Goal: Task Accomplishment & Management: Manage account settings

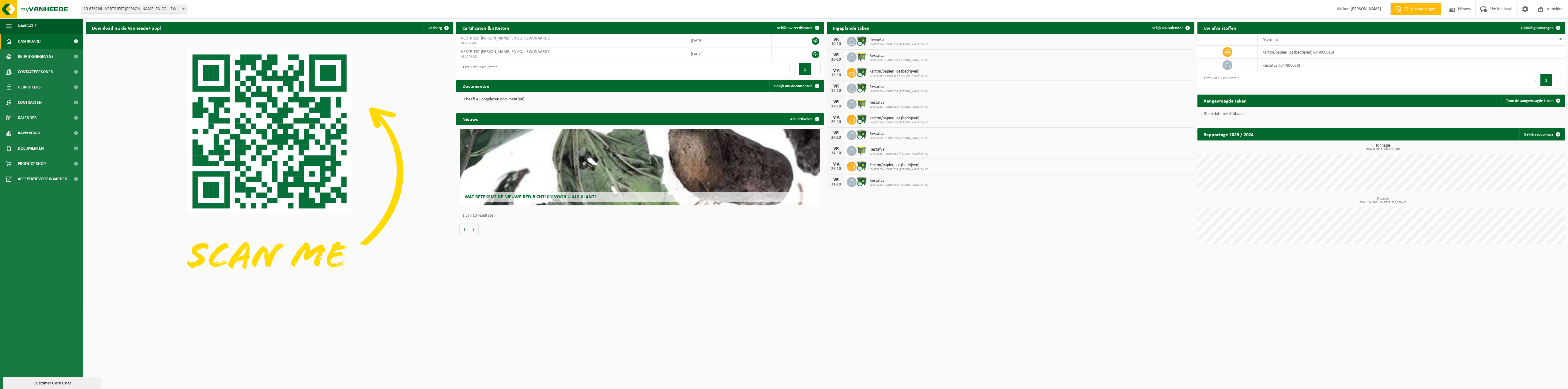
click at [664, 261] on div "Download nu de Vanheede+ app! Verberg Certificaten & attesten Bekijk uw certifi…" at bounding box center [825, 166] width 1482 height 295
click at [44, 55] on span "Bedrijfsgegevens" at bounding box center [35, 56] width 36 height 15
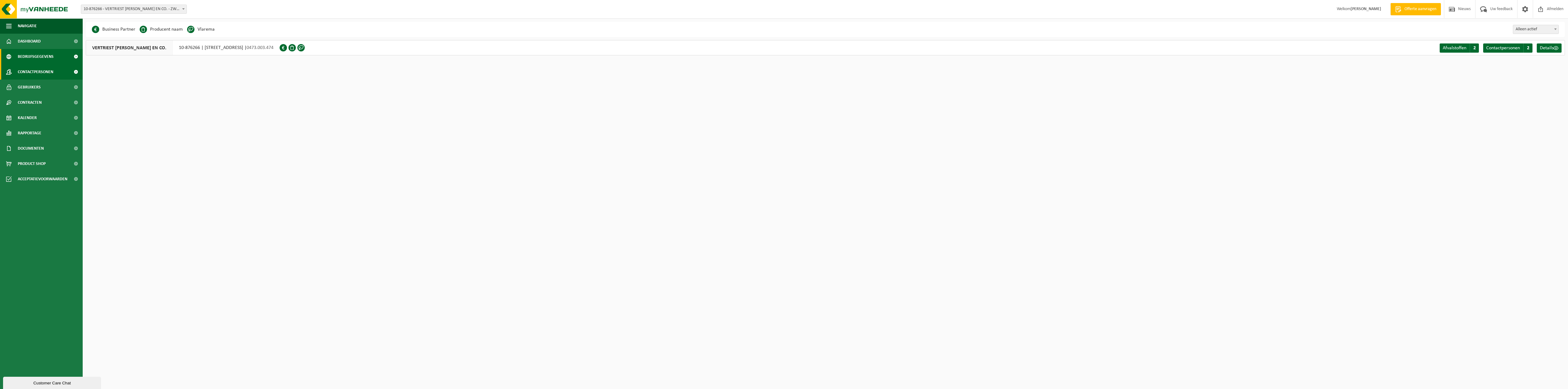
click at [33, 71] on span "Contactpersonen" at bounding box center [35, 72] width 35 height 15
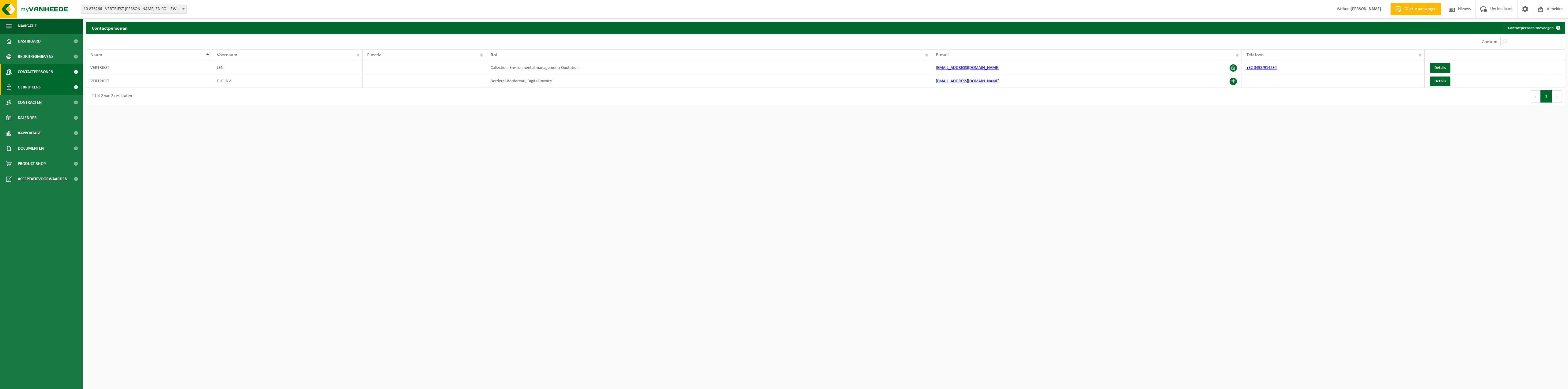
click at [39, 84] on span "Gebruikers" at bounding box center [29, 87] width 23 height 15
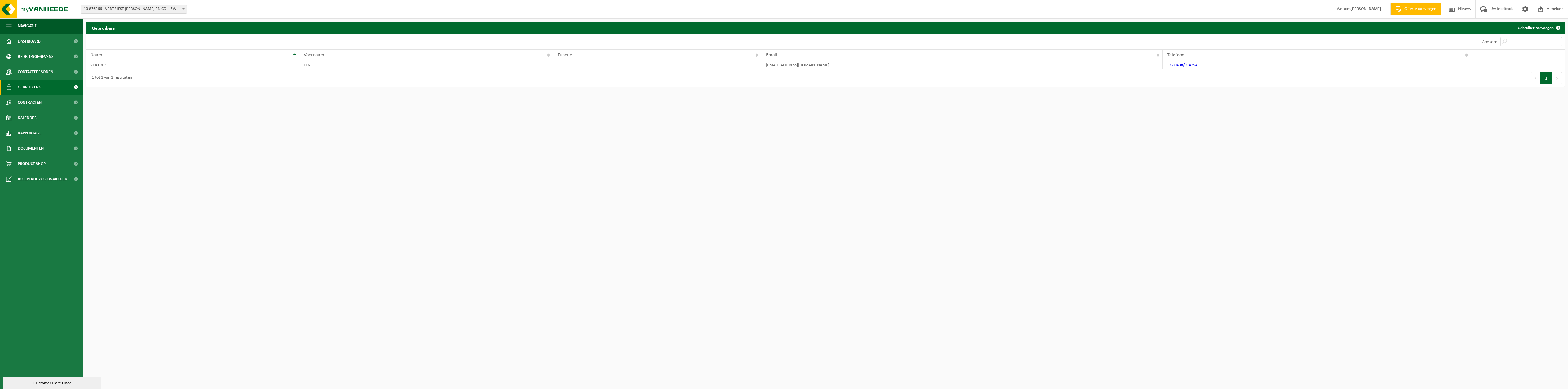
click at [45, 93] on link "Gebruikers" at bounding box center [41, 87] width 83 height 15
click at [45, 40] on link "Dashboard" at bounding box center [41, 41] width 83 height 15
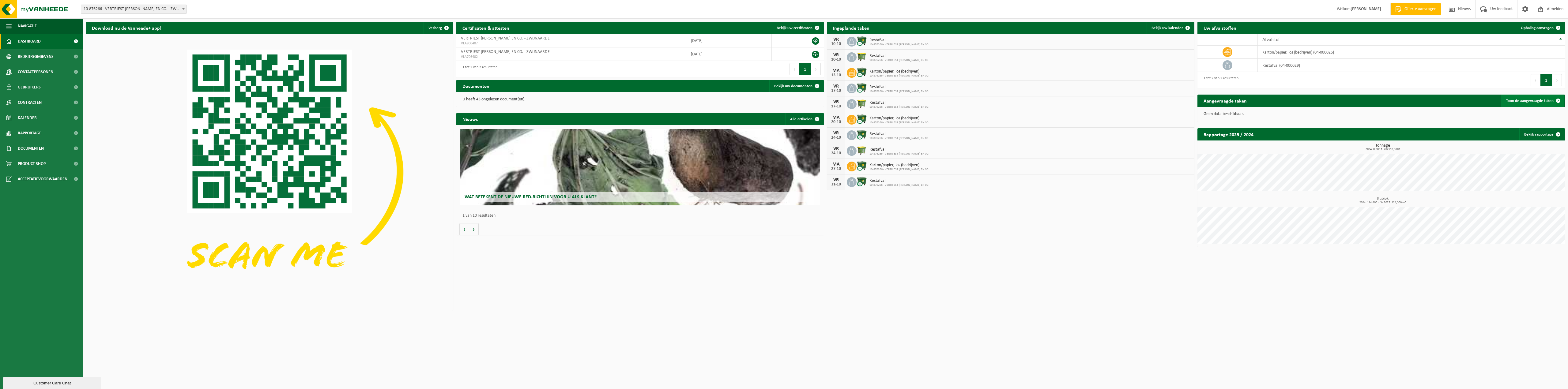
click at [1558, 97] on span at bounding box center [1558, 100] width 12 height 12
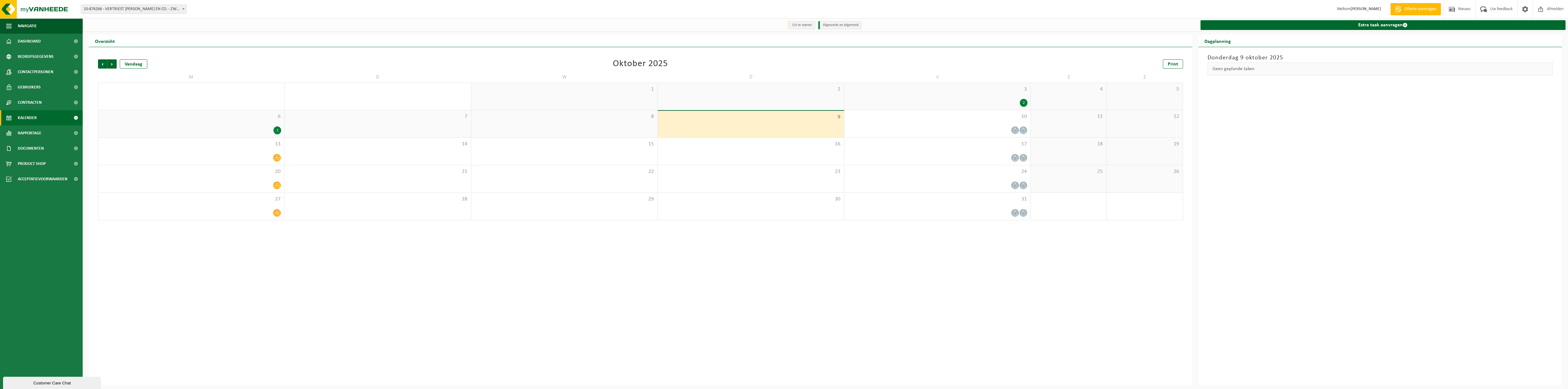
click at [1263, 69] on div "Geen geplande taken" at bounding box center [1381, 69] width 346 height 13
click at [1405, 27] on span at bounding box center [1405, 25] width 5 height 5
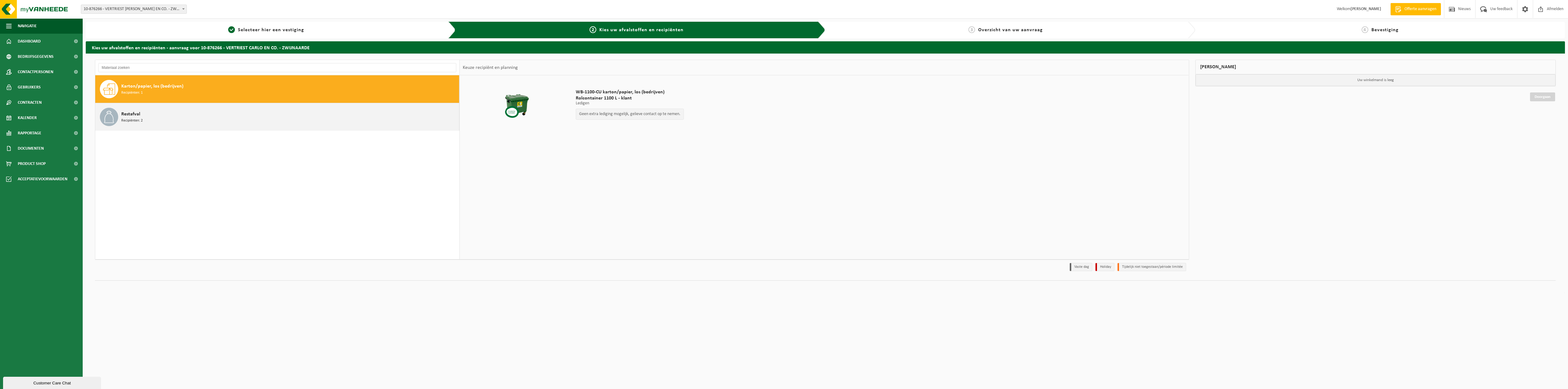
click at [201, 119] on div "Restafval Recipiënten: 2" at bounding box center [289, 117] width 336 height 18
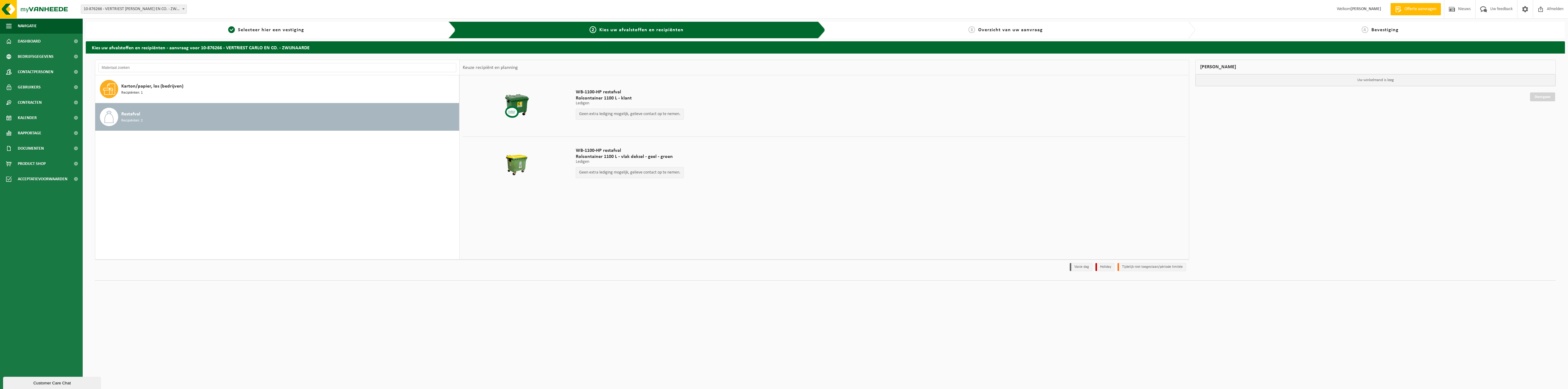
click at [631, 113] on p "Geen extra lediging mogelijk, gelieve contact op te nemen." at bounding box center [629, 114] width 102 height 4
click at [657, 161] on p "Ledigen" at bounding box center [630, 162] width 108 height 4
click at [254, 48] on h2 "Kies uw afvalstoffen en recipiënten - aanvraag voor 10-876266 - VERTRIEST CARLO…" at bounding box center [825, 47] width 1479 height 12
click at [1420, 9] on span "Offerte aanvragen" at bounding box center [1420, 9] width 35 height 6
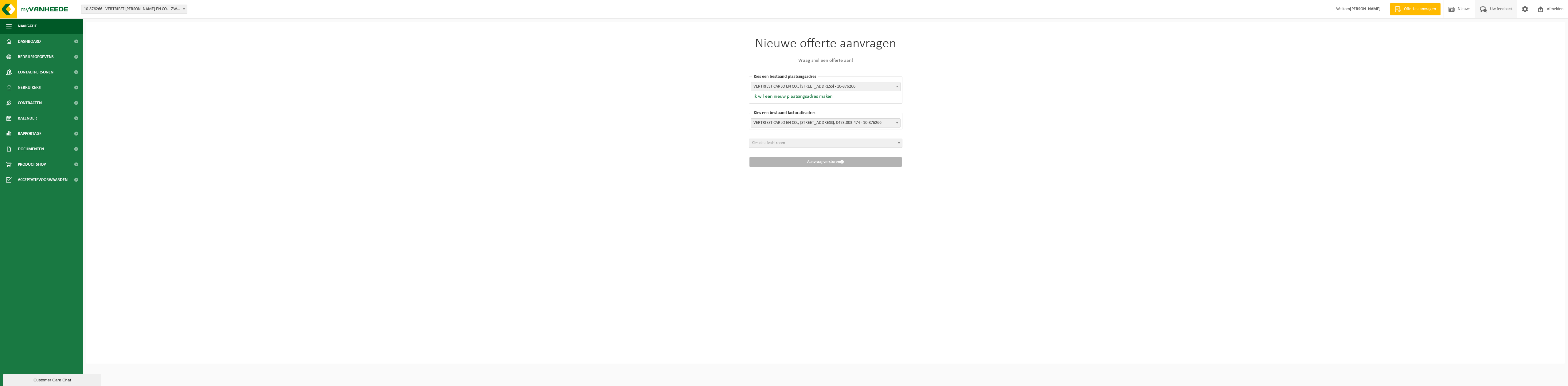
click at [1501, 9] on span "Uw feedback" at bounding box center [1501, 9] width 26 height 18
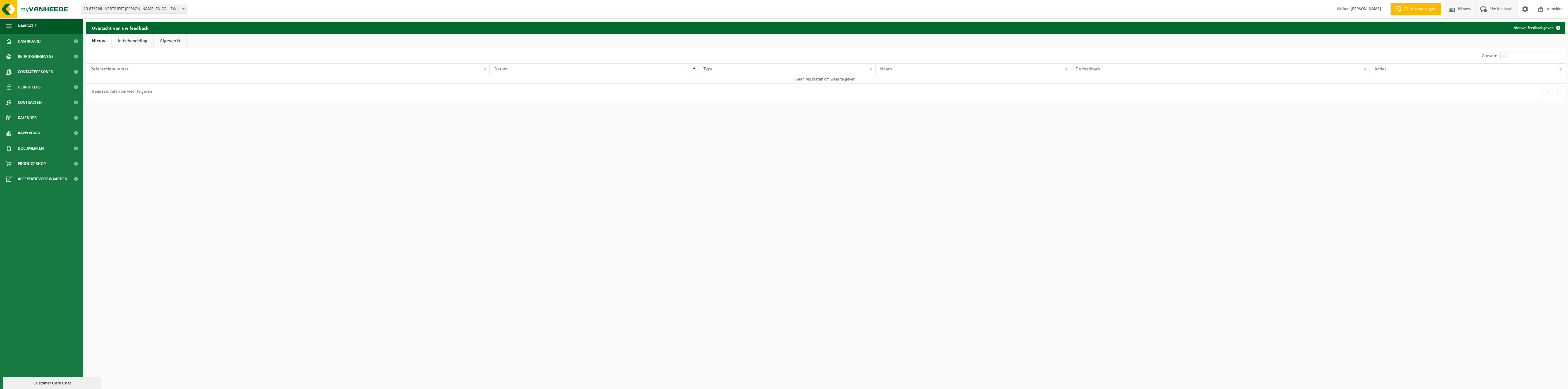
click at [1459, 8] on span "Nieuws" at bounding box center [1465, 9] width 16 height 18
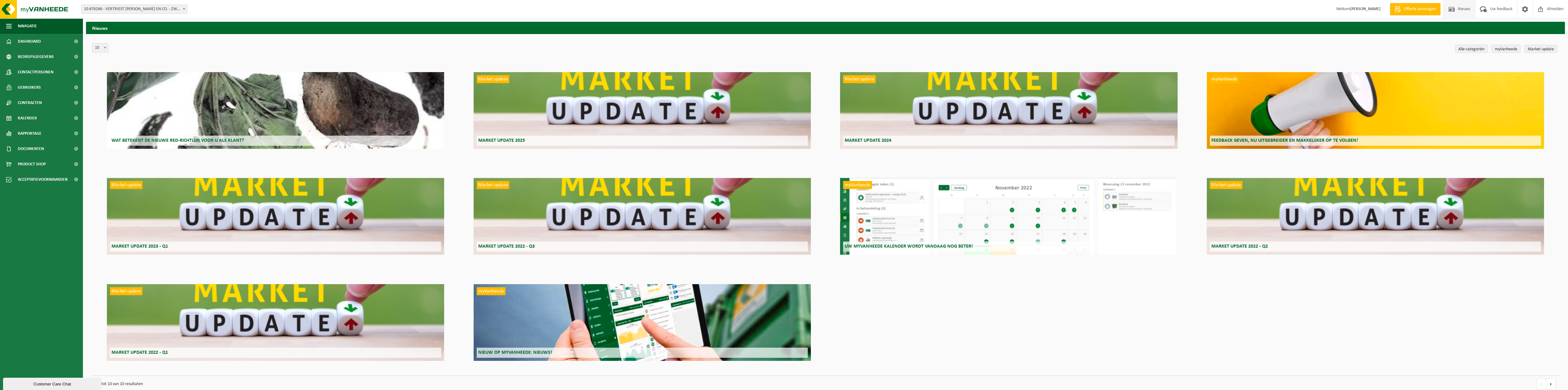
click at [1405, 12] on span "Offerte aanvragen" at bounding box center [1420, 9] width 35 height 6
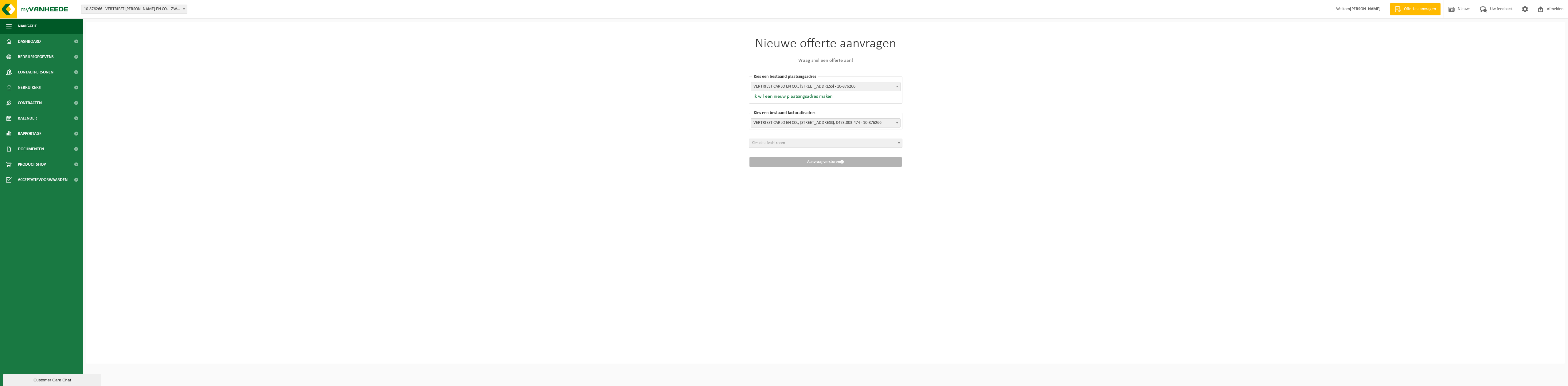
click at [822, 84] on span "VERTRIEST CARLO EN CO., GROTESTEENWEG-ZUID 27, ZWIJNAARDE - 10-876266" at bounding box center [826, 87] width 150 height 9
click at [857, 95] on input "search" at bounding box center [826, 96] width 147 height 8
click at [565, 89] on div "Nieuwe offerte aanvragen Vraag snel een offerte aan! Kies een bestaand plaatsin…" at bounding box center [826, 192] width 1479 height 341
click at [1487, 9] on span at bounding box center [1484, 9] width 10 height 18
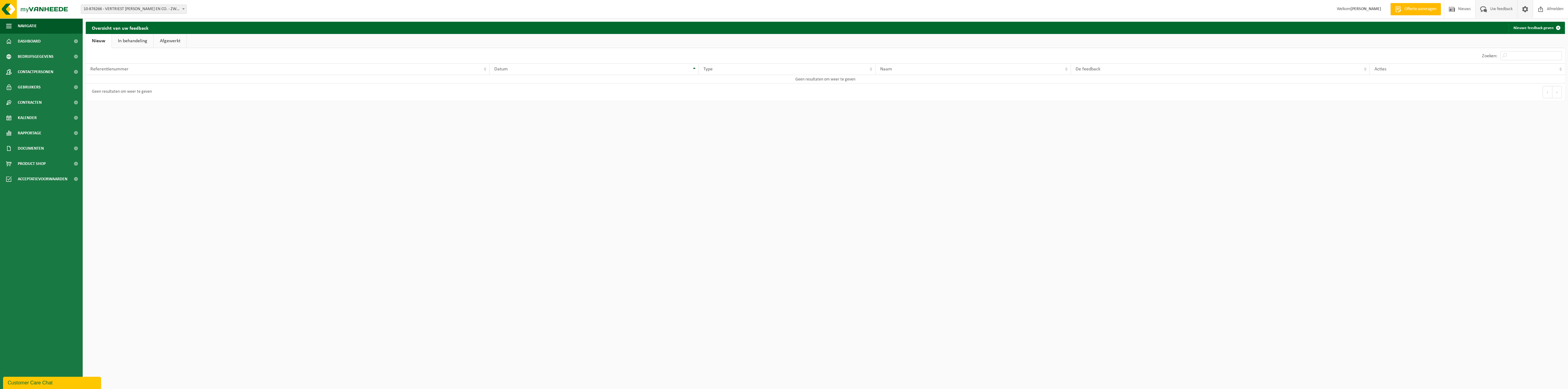
click at [1527, 12] on span at bounding box center [1525, 9] width 9 height 18
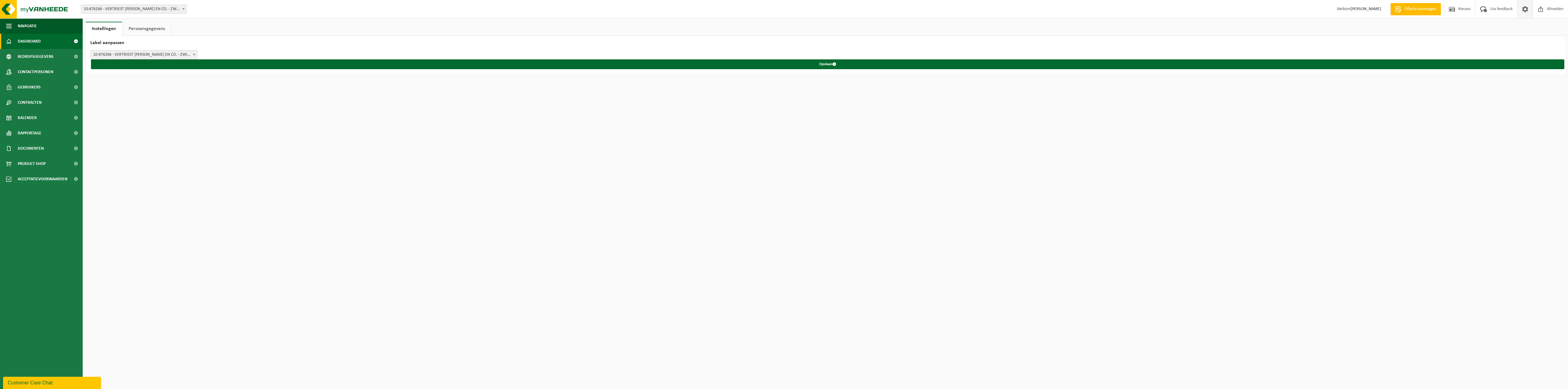
click at [35, 40] on span "Dashboard" at bounding box center [29, 41] width 23 height 15
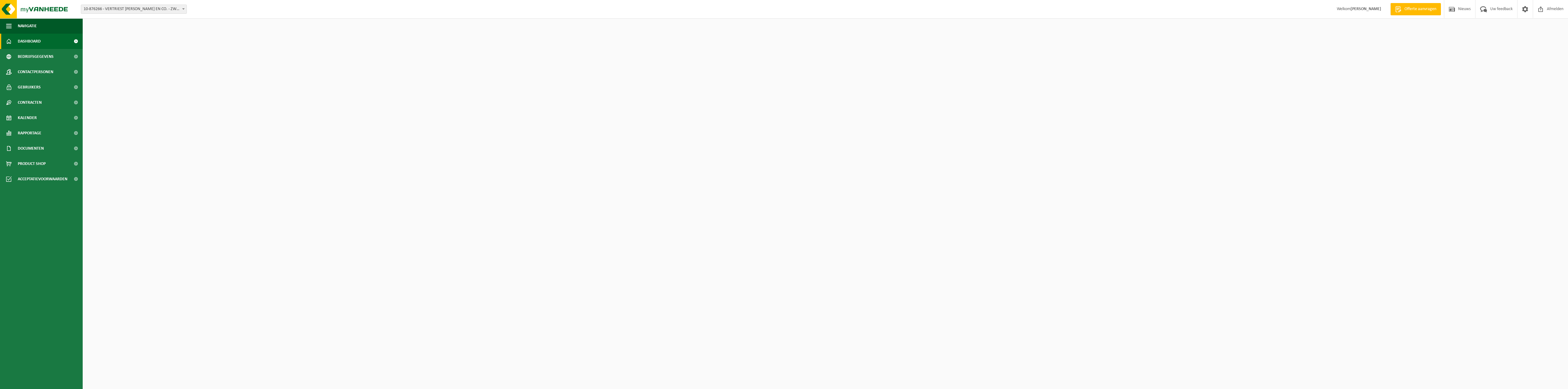
click at [35, 29] on span "Navigatie" at bounding box center [27, 26] width 19 height 15
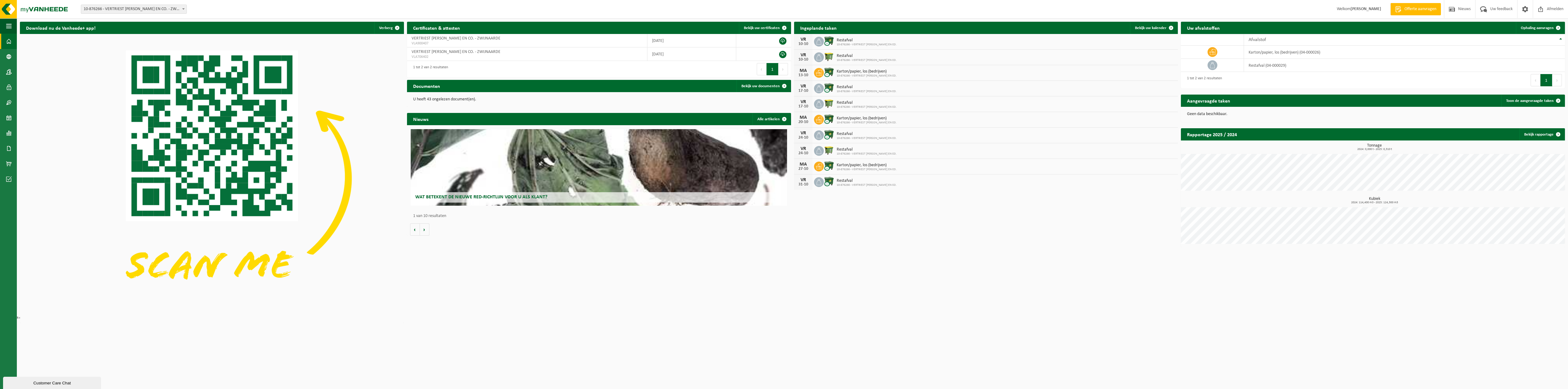
click at [35, 29] on h2 "Download nu de Vanheede+ app!" at bounding box center [61, 28] width 82 height 12
click at [3, 24] on button "Navigatie" at bounding box center [9, 26] width 17 height 15
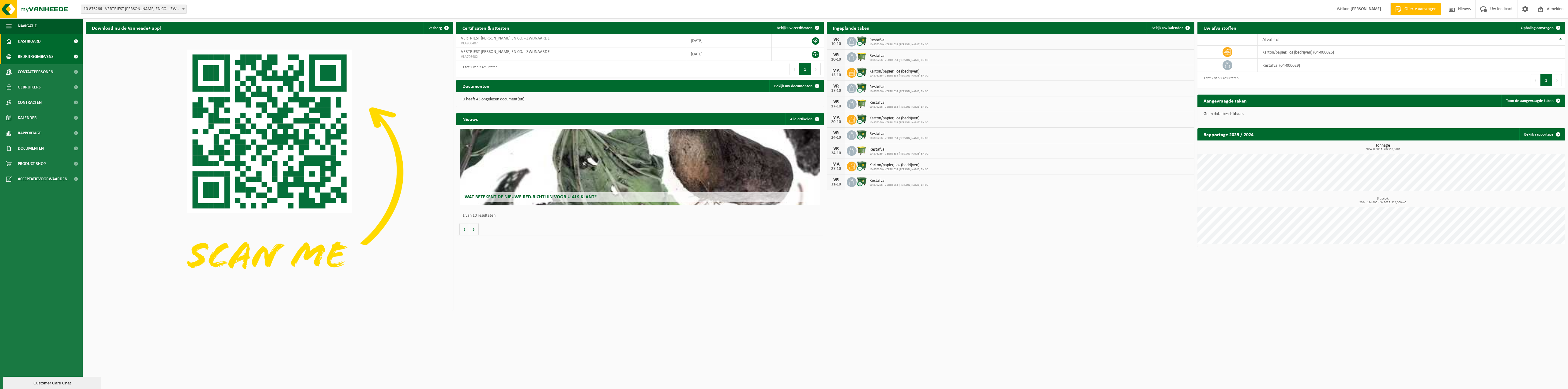
click at [40, 57] on span "Bedrijfsgegevens" at bounding box center [35, 56] width 36 height 15
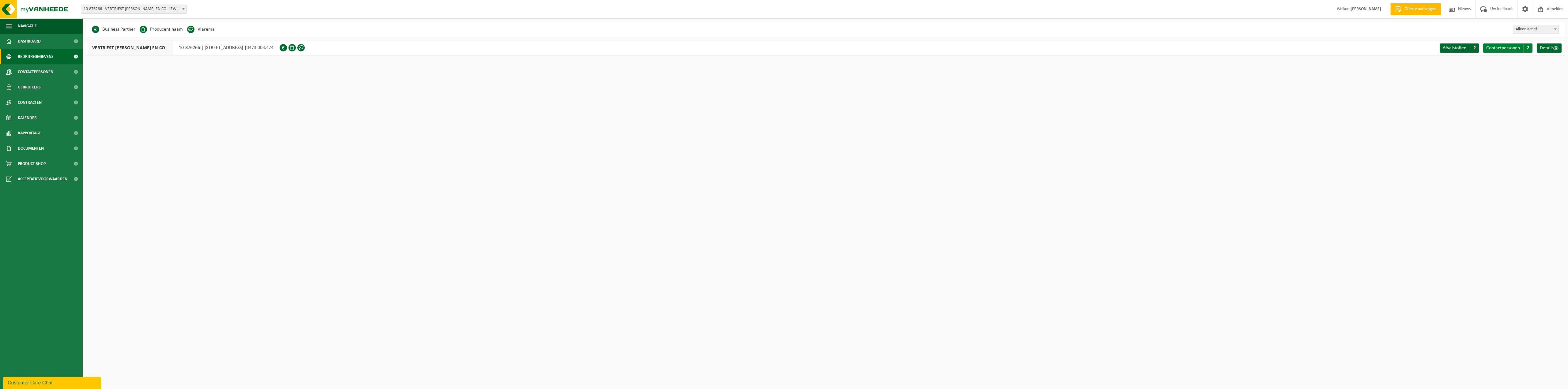
click at [1526, 49] on span "2" at bounding box center [1528, 47] width 9 height 9
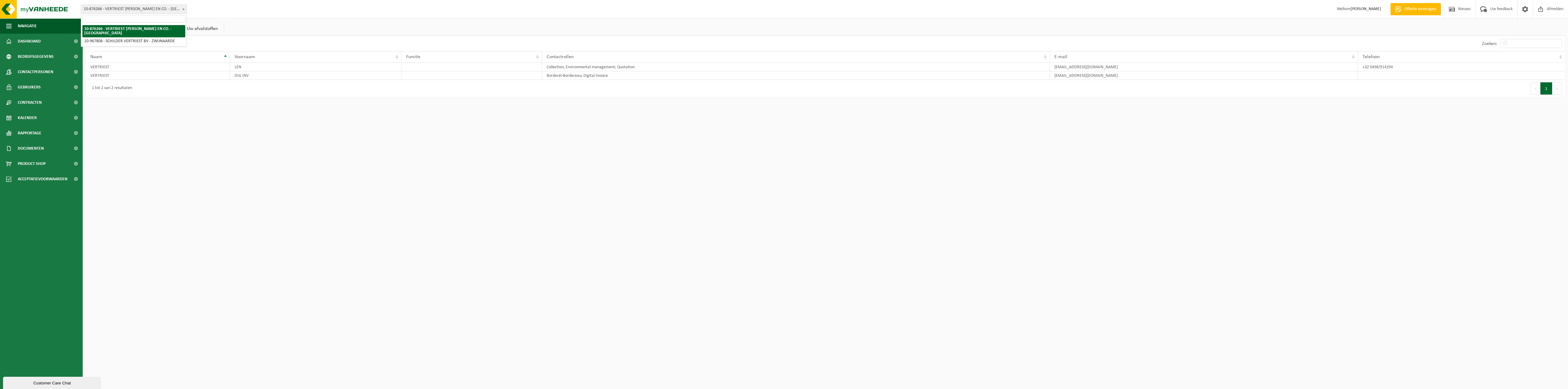
click at [129, 13] on span "10-876266 - VERTRIEST [PERSON_NAME] EN CO. - [GEOGRAPHIC_DATA]" at bounding box center [134, 9] width 106 height 9
select select "153940"
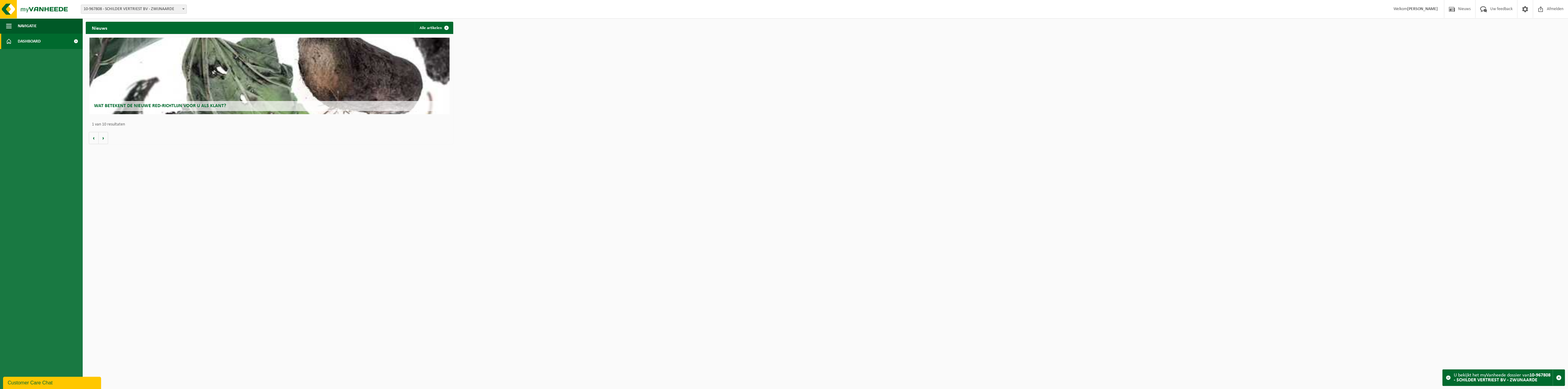
click at [142, 13] on span "10-967808 - SCHILDER VERTRIEST BV - ZWIJNAARDE" at bounding box center [133, 9] width 105 height 9
click at [387, 173] on html "Vestiging: 10-876266 - VERTRIEST CARLO EN CO. - ZWIJNAARDE 10-967808 - SCHILDER…" at bounding box center [784, 194] width 1568 height 389
click at [489, 135] on div "Nieuws Alle artikelen Wat betekent de nieuwe RED-richtlijn voor u als klant? Ma…" at bounding box center [825, 83] width 1482 height 128
click at [29, 41] on span "Dashboard" at bounding box center [29, 41] width 23 height 15
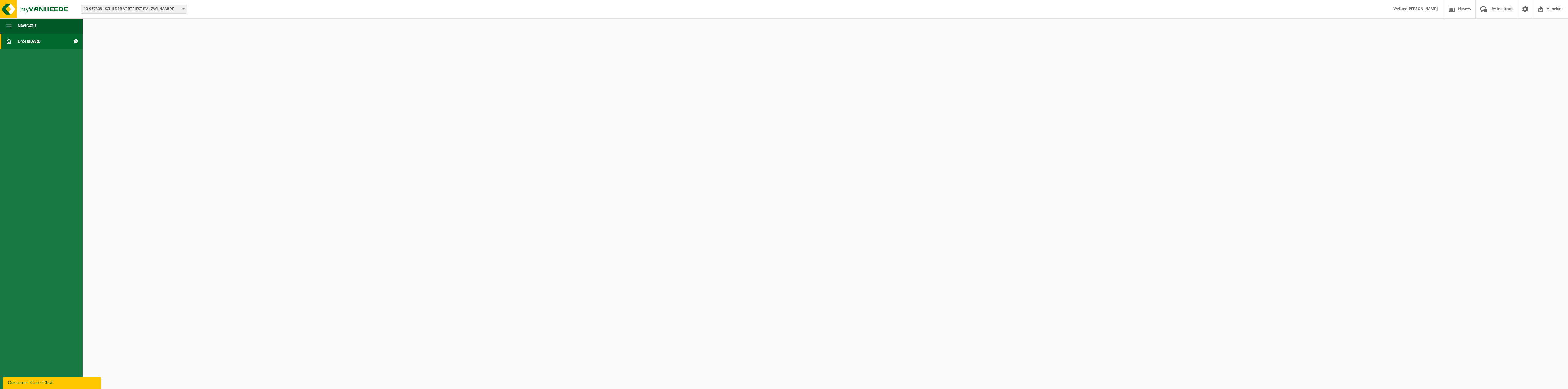
click at [128, 9] on span "10-967808 - SCHILDER VERTRIEST BV - ZWIJNAARDE" at bounding box center [133, 9] width 105 height 9
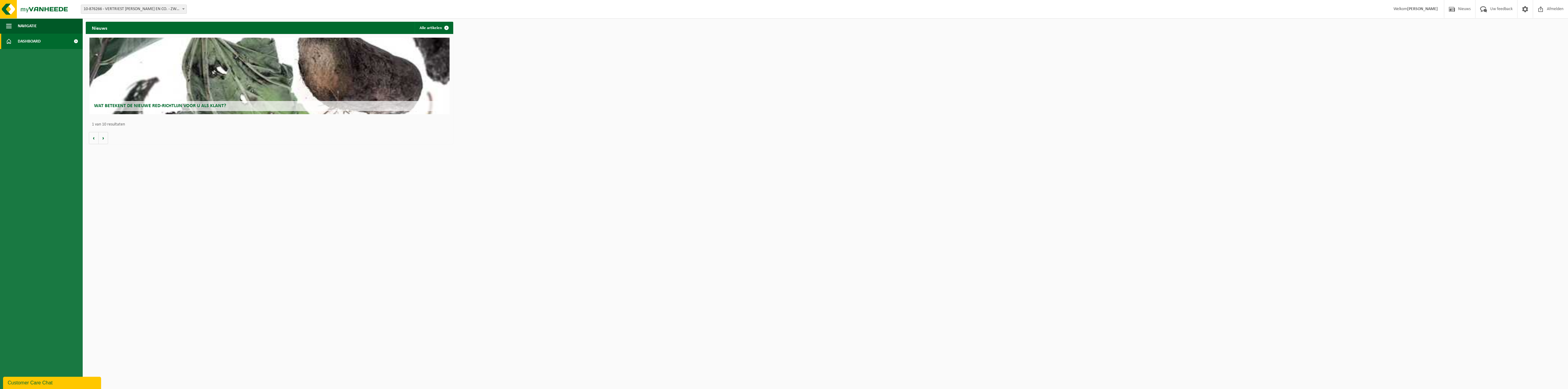
select select "107545"
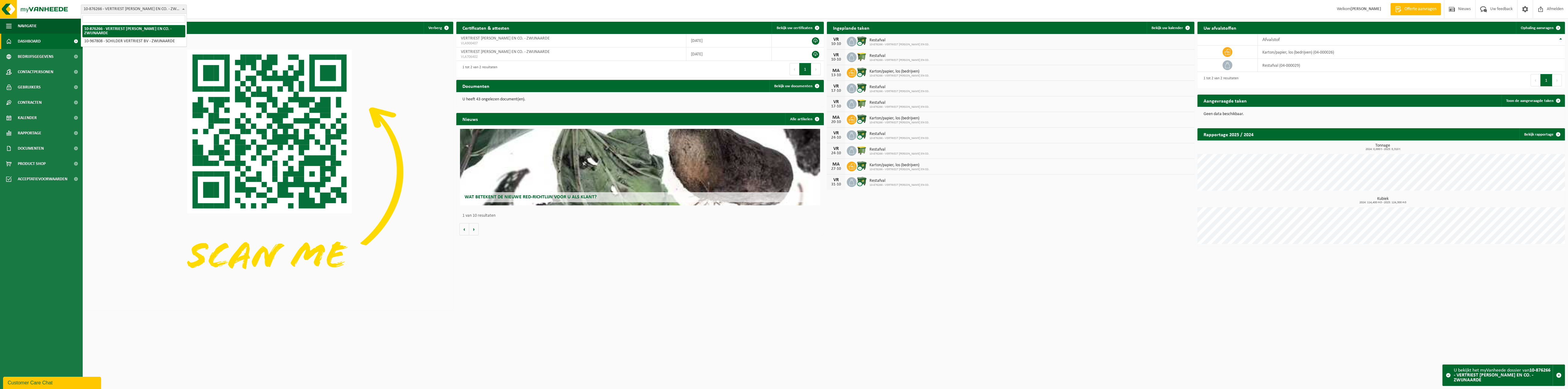
click at [182, 11] on span at bounding box center [183, 9] width 6 height 8
select select "153940"
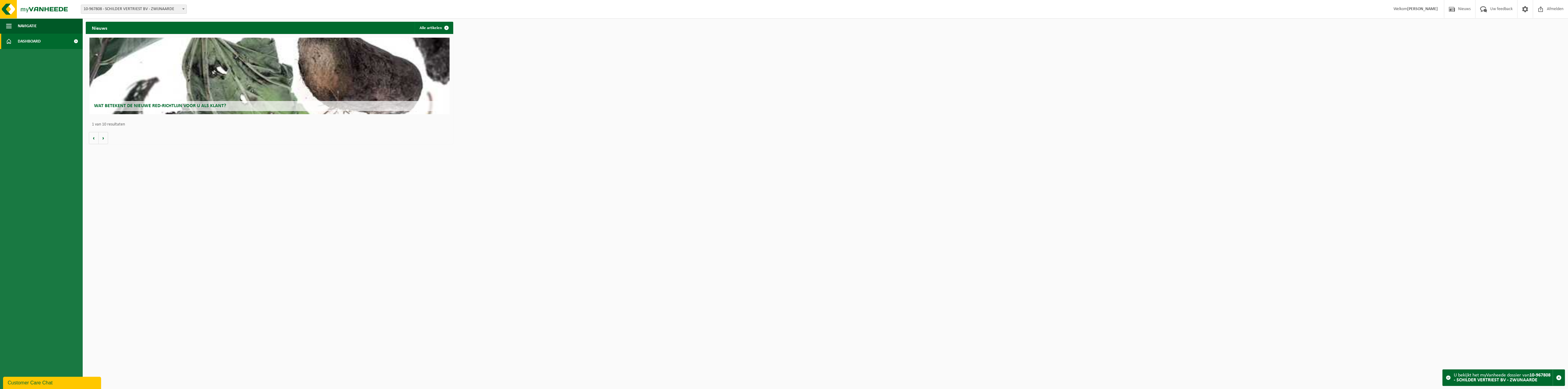
click at [72, 45] on span at bounding box center [75, 41] width 14 height 15
click at [9, 26] on span "button" at bounding box center [9, 26] width 5 height 15
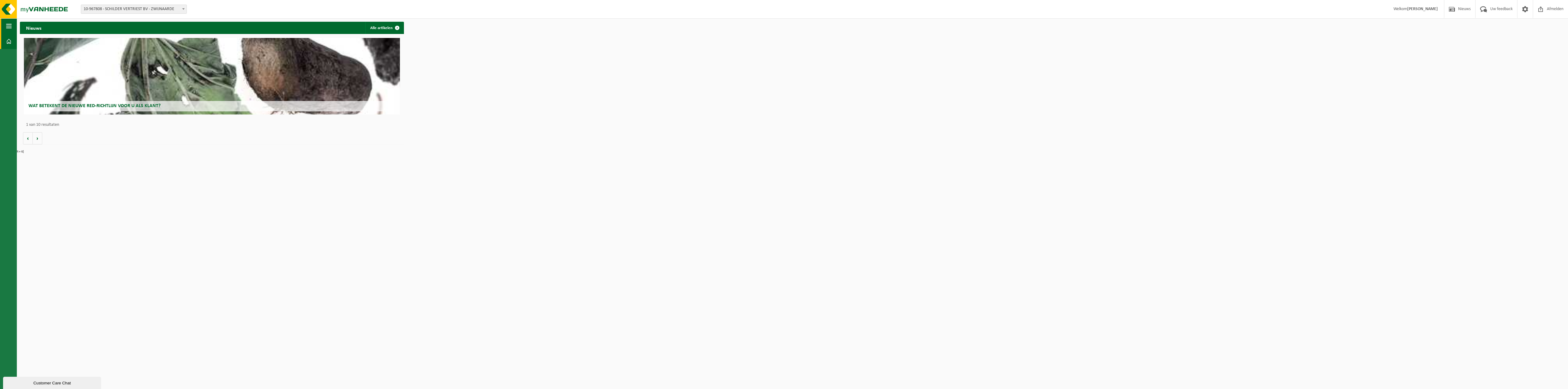
click at [9, 27] on span "button" at bounding box center [9, 26] width 5 height 15
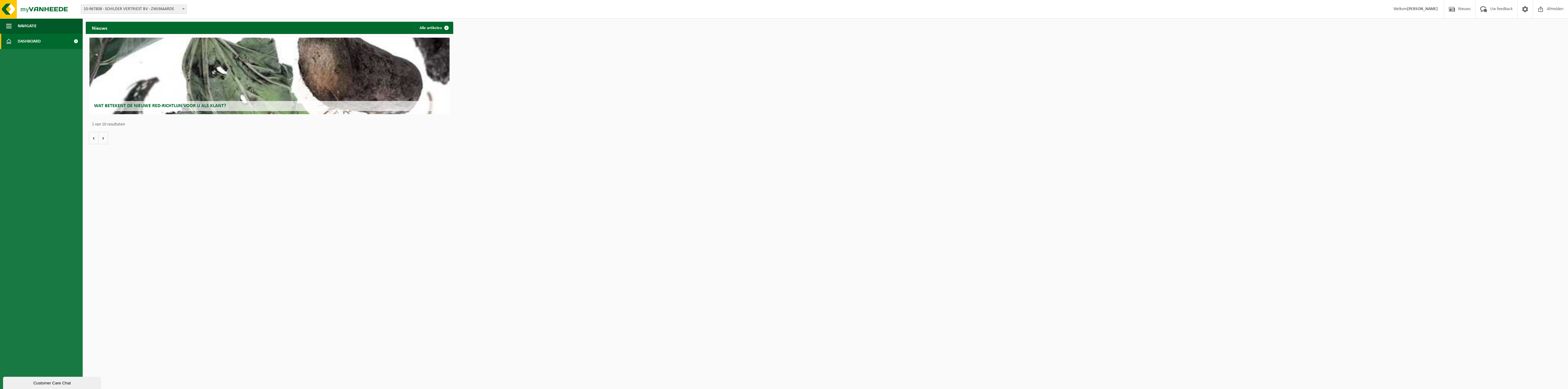
click at [163, 6] on span "10-967808 - SCHILDER VERTRIEST BV - ZWIJNAARDE" at bounding box center [133, 9] width 105 height 9
click at [170, 9] on span "10-967808 - SCHILDER VERTRIEST BV - ZWIJNAARDE" at bounding box center [133, 9] width 105 height 9
click at [122, 15] on div "Vestiging: 10-876266 - VERTRIEST CARLO EN CO. - ZWIJNAARDE 10-967808 - SCHILDER…" at bounding box center [784, 9] width 1568 height 19
click at [123, 11] on span "10-967808 - SCHILDER VERTRIEST BV - ZWIJNAARDE" at bounding box center [133, 9] width 105 height 9
click at [217, 12] on div "Vestiging: 10-876266 - VERTRIEST CARLO EN CO. - ZWIJNAARDE 10-967808 - SCHILDER…" at bounding box center [784, 9] width 1568 height 19
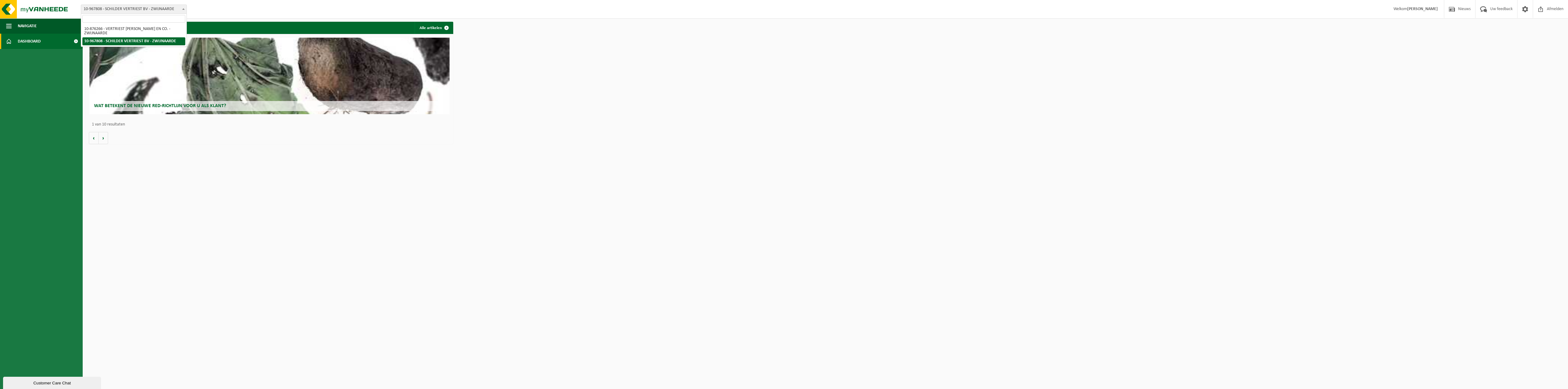
click at [120, 9] on span "10-967808 - SCHILDER VERTRIEST BV - ZWIJNAARDE" at bounding box center [133, 9] width 105 height 9
click at [121, 11] on span "10-967808 - SCHILDER VERTRIEST BV - ZWIJNAARDE" at bounding box center [133, 9] width 105 height 9
click at [199, 10] on div "Vestiging: 10-876266 - VERTRIEST CARLO EN CO. - ZWIJNAARDE 10-967808 - SCHILDER…" at bounding box center [784, 9] width 1568 height 19
click at [127, 11] on span "10-967808 - SCHILDER VERTRIEST BV - ZWIJNAARDE" at bounding box center [133, 9] width 105 height 9
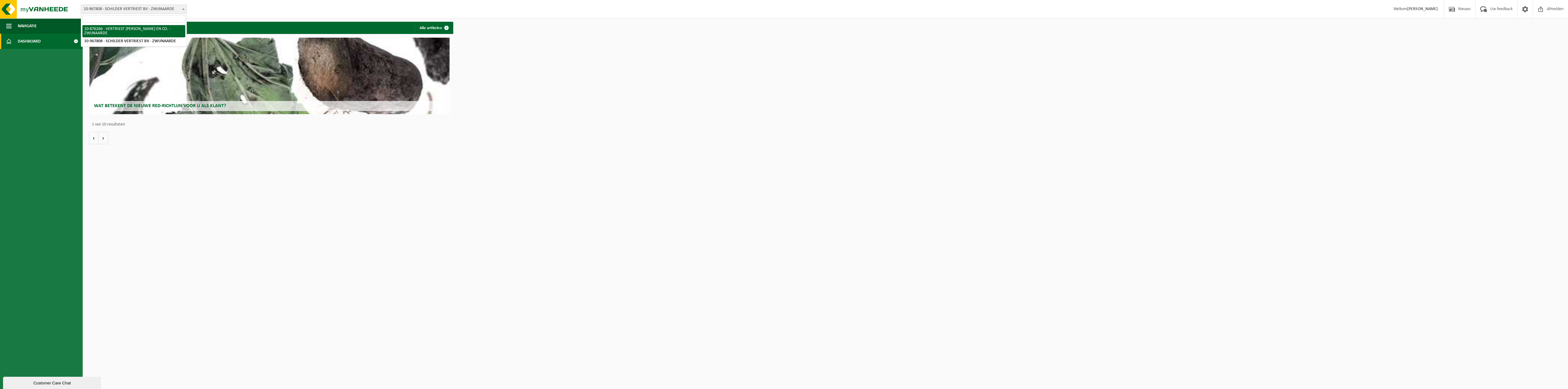
select select "107545"
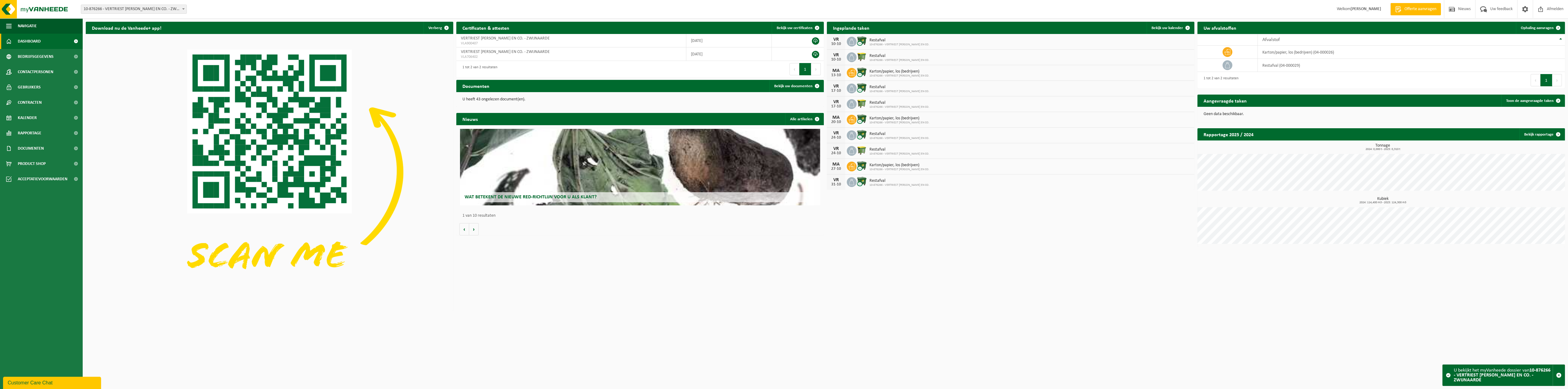
click at [118, 9] on span "10-876266 - VERTRIEST [PERSON_NAME] EN CO. - ZWIJNAARDE" at bounding box center [133, 9] width 105 height 9
select select "153940"
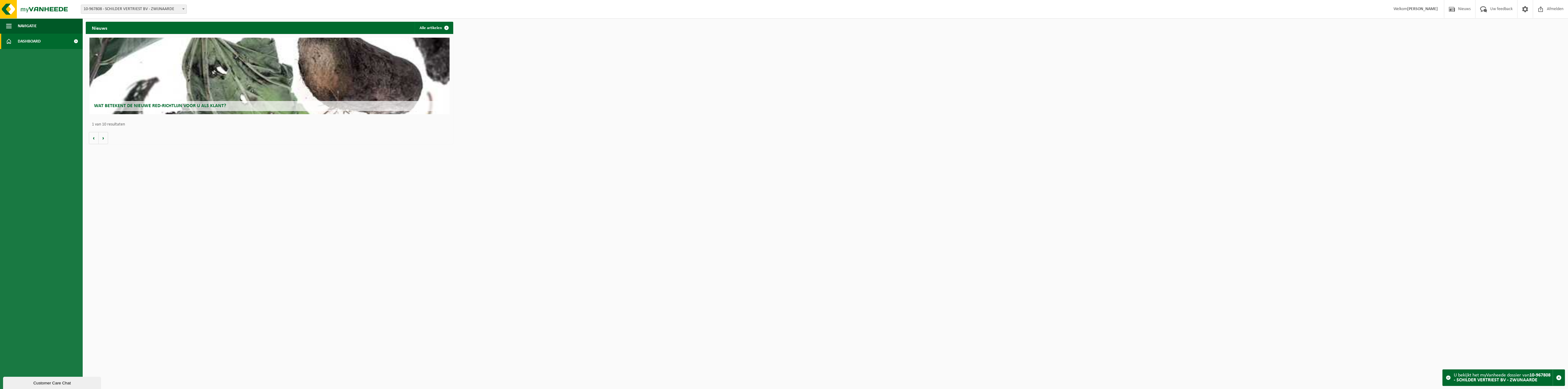
click at [39, 41] on span "Dashboard" at bounding box center [29, 41] width 23 height 15
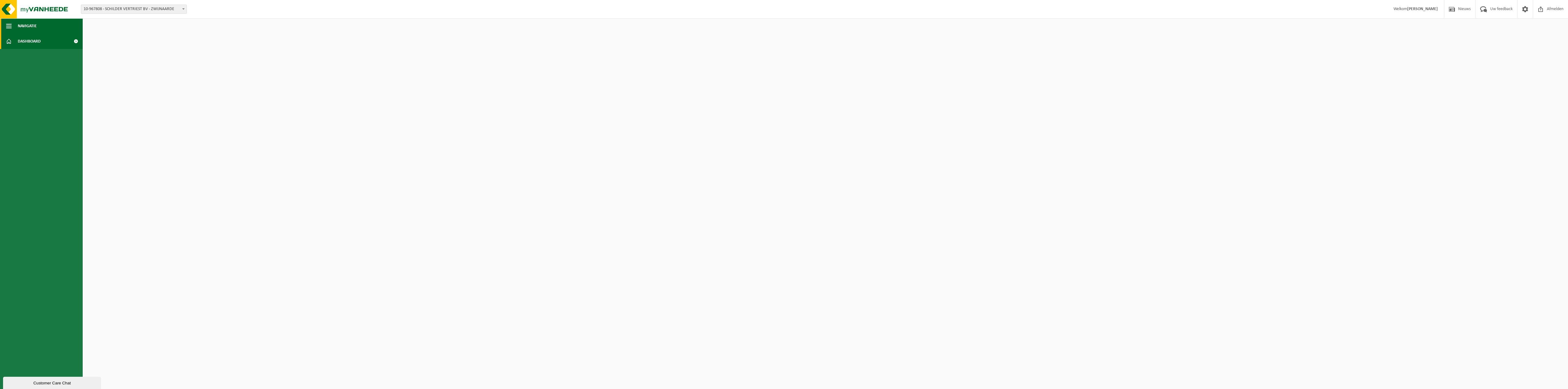
click at [21, 22] on span "Navigatie" at bounding box center [27, 26] width 19 height 15
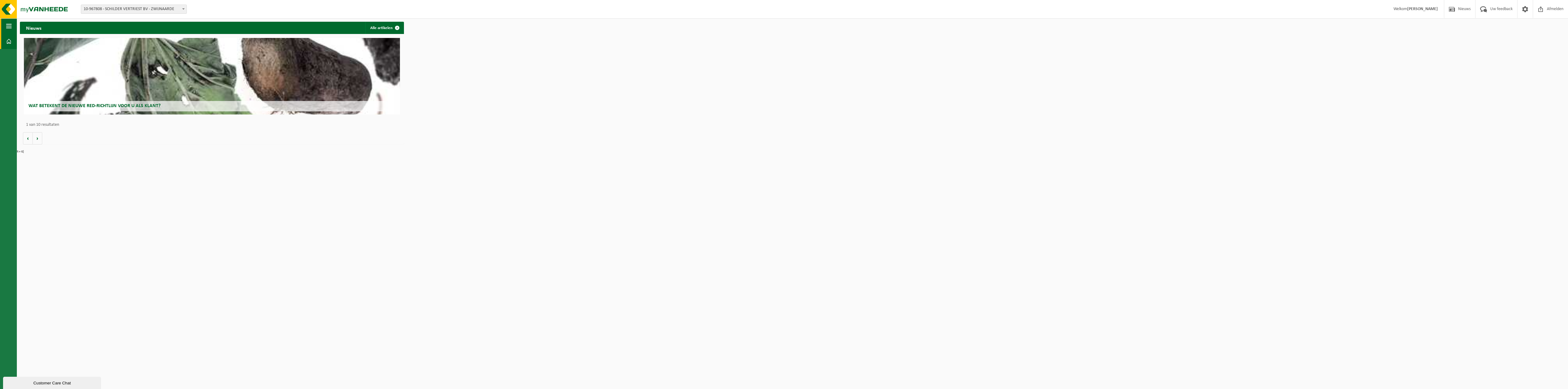
click at [3, 30] on button "Navigatie" at bounding box center [9, 26] width 17 height 15
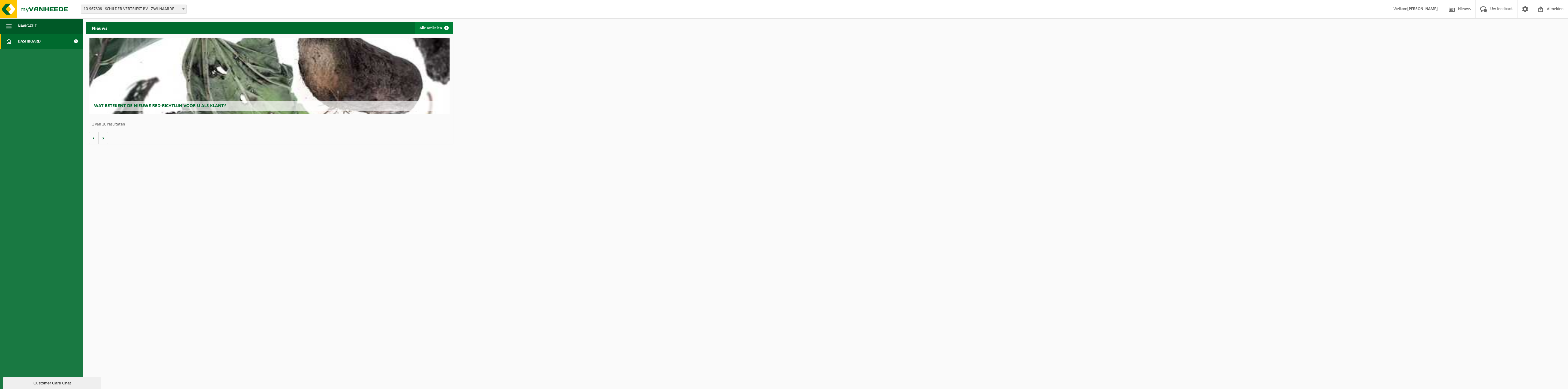
click at [446, 27] on span at bounding box center [446, 28] width 12 height 12
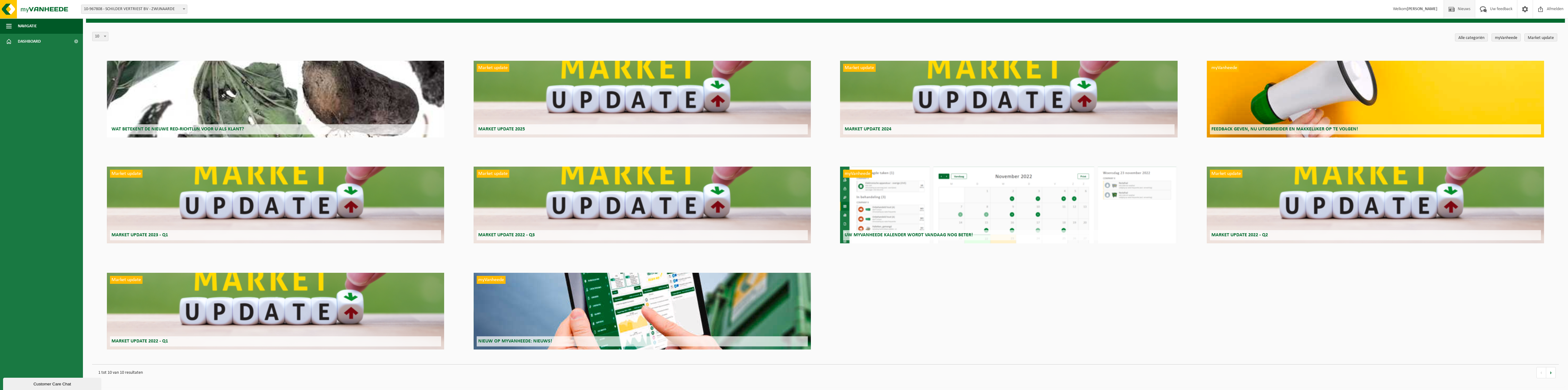
scroll to position [12, 0]
click at [141, 12] on span "10-967808 - SCHILDER VERTRIEST BV - ZWIJNAARDE" at bounding box center [134, 9] width 106 height 9
select select "107545"
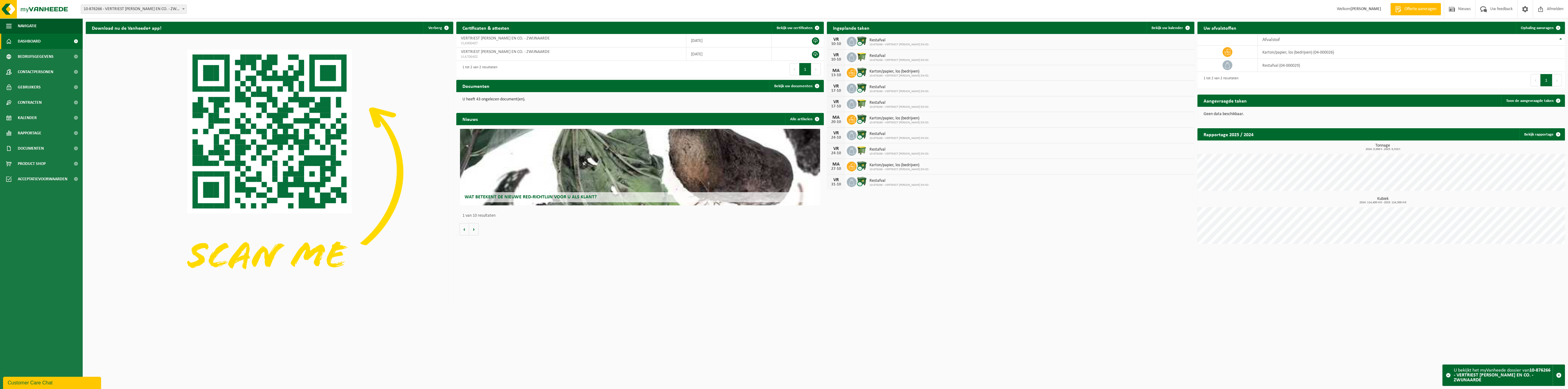
click at [212, 12] on div "Vestiging: 10-876266 - VERTRIEST CARLO EN CO. - ZWIJNAARDE 10-967808 - SCHILDER…" at bounding box center [784, 9] width 1568 height 19
click at [136, 9] on span "10-876266 - VERTRIEST [PERSON_NAME] EN CO. - ZWIJNAARDE" at bounding box center [133, 9] width 105 height 9
click at [235, 10] on div "Vestiging: 10-876266 - VERTRIEST [PERSON_NAME] EN CO. - ZWIJNAARDE 10-967808 - …" at bounding box center [784, 9] width 1568 height 19
click at [56, 60] on link "Bedrijfsgegevens" at bounding box center [41, 56] width 83 height 15
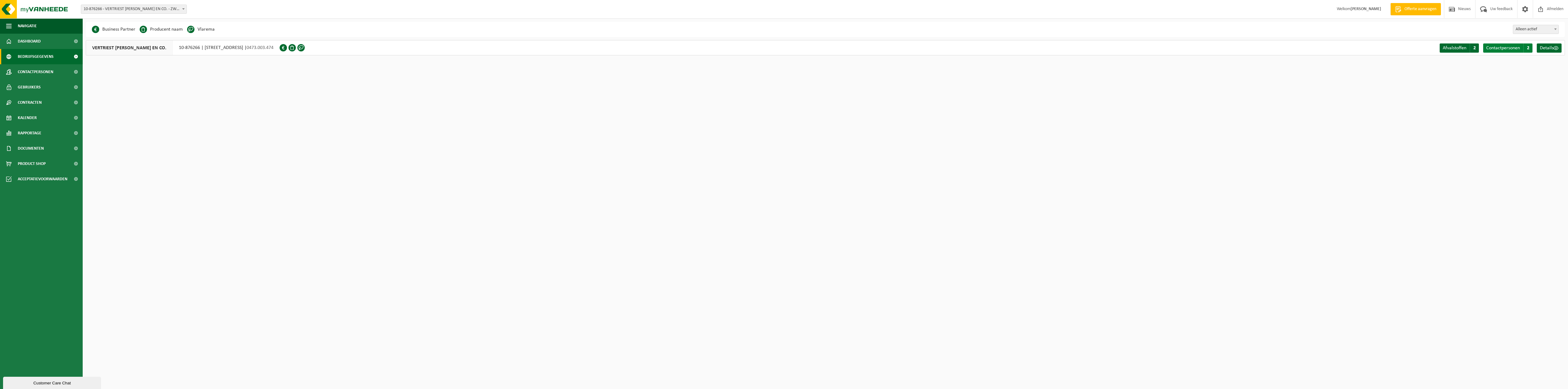
click at [1528, 47] on span "2" at bounding box center [1528, 47] width 9 height 9
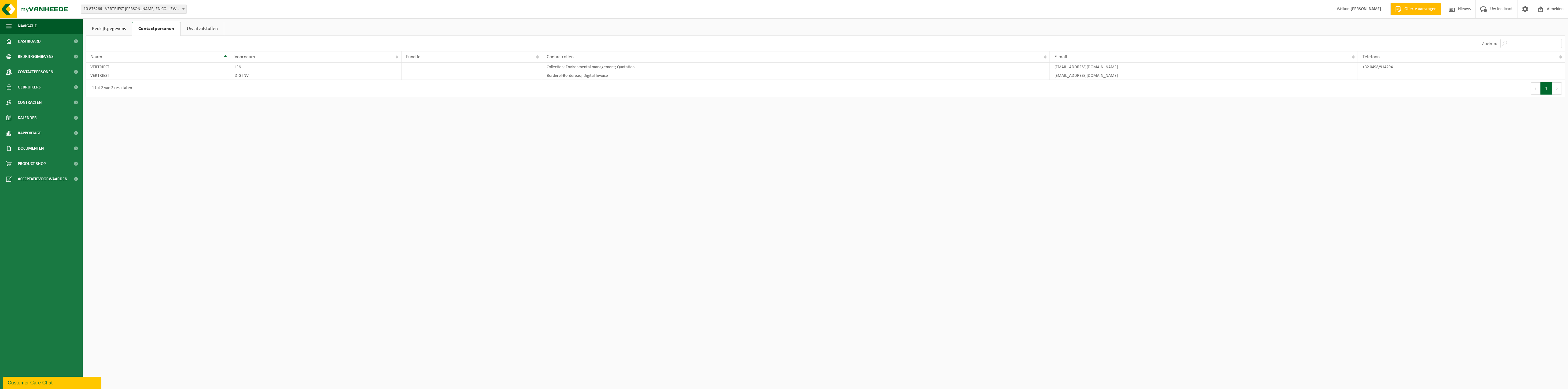
drag, startPoint x: 233, startPoint y: 180, endPoint x: 231, endPoint y: 172, distance: 8.2
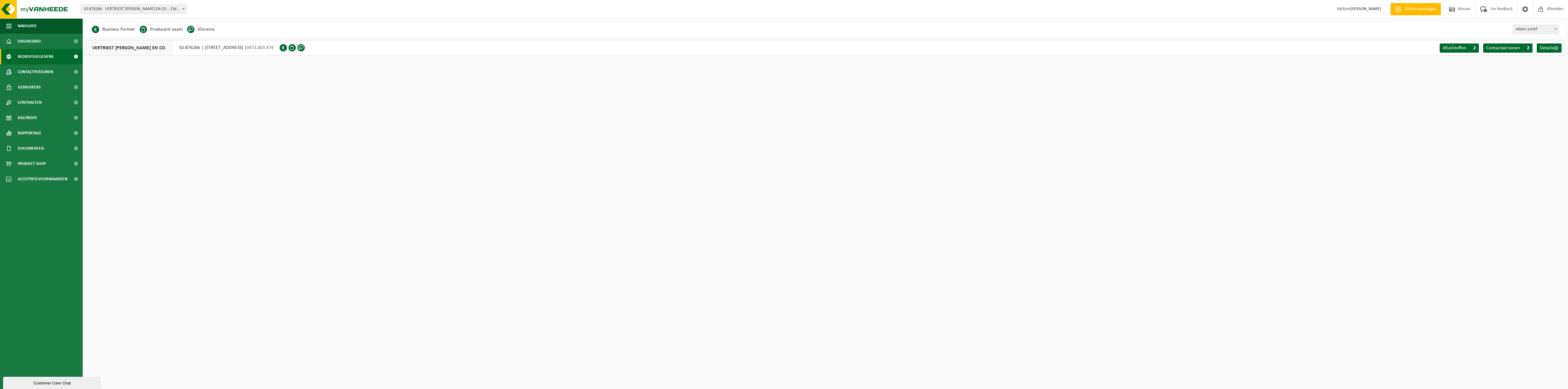
drag, startPoint x: 771, startPoint y: 230, endPoint x: 732, endPoint y: 252, distance: 44.8
click at [771, 230] on html "Vestiging: 10-876266 - VERTRIEST CARLO EN CO. - ZWIJNAARDE 10-967808 - SCHILDER…" at bounding box center [784, 194] width 1568 height 389
click at [136, 2] on div "Vestiging: 10-876266 - VERTRIEST CARLO EN CO. - ZWIJNAARDE 10-967808 - SCHILDER…" at bounding box center [784, 9] width 1568 height 19
click at [140, 10] on span "10-876266 - VERTRIEST [PERSON_NAME] EN CO. - ZWIJNAARDE" at bounding box center [133, 9] width 105 height 9
click at [205, 7] on div "Vestiging: 10-876266 - VERTRIEST CARLO EN CO. - ZWIJNAARDE 10-967808 - SCHILDER…" at bounding box center [784, 9] width 1568 height 19
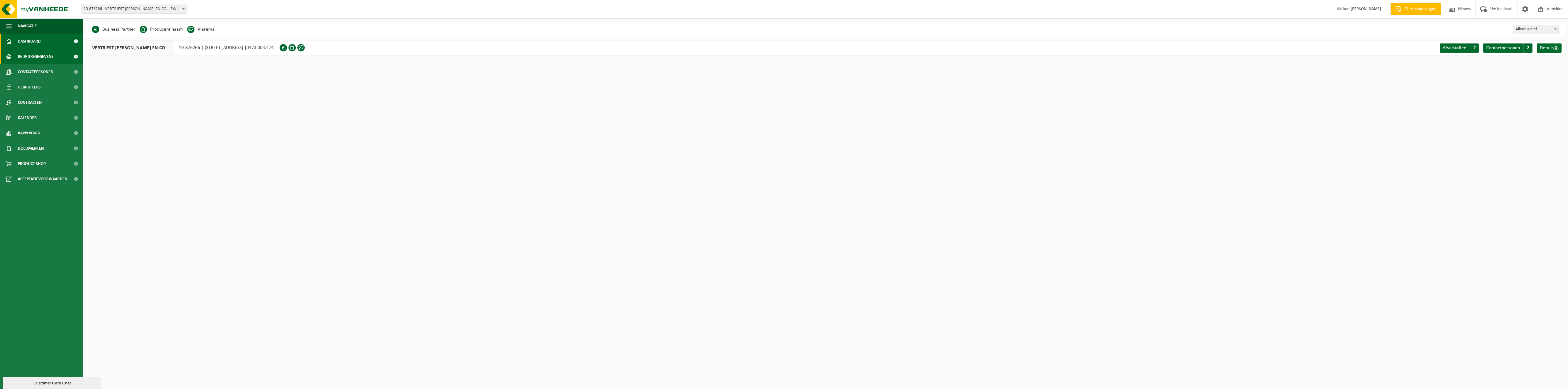
click at [16, 44] on link "Dashboard" at bounding box center [41, 41] width 83 height 15
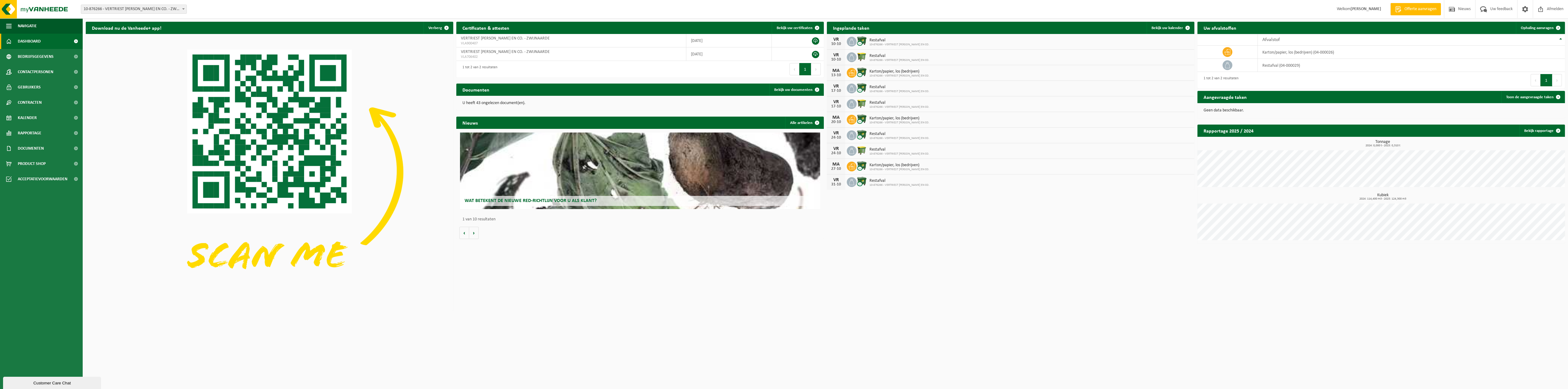
click at [965, 9] on div "Vestiging: 10-876266 - VERTRIEST [PERSON_NAME] EN CO. - ZWIJNAARDE 10-967808 - …" at bounding box center [784, 9] width 1568 height 19
click at [876, 40] on span "Restafval" at bounding box center [899, 40] width 60 height 5
click at [883, 38] on span "Restafval" at bounding box center [899, 40] width 60 height 5
click at [885, 41] on span "Restafval" at bounding box center [899, 40] width 60 height 5
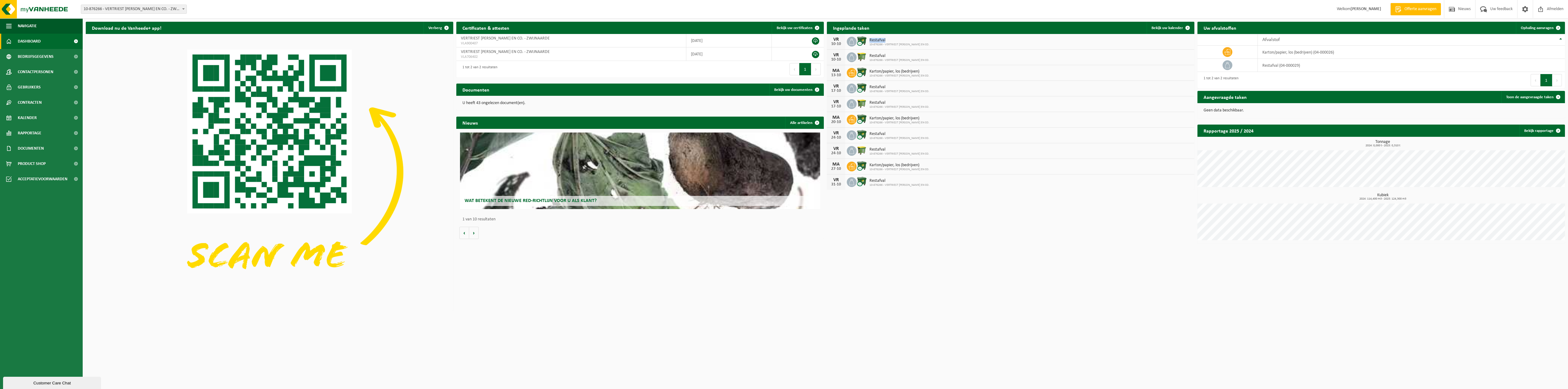
drag, startPoint x: 885, startPoint y: 39, endPoint x: 867, endPoint y: 40, distance: 18.0
click at [867, 40] on div "Restafval 10-876266 - VERTRIEST CARLO EN CO." at bounding box center [898, 42] width 63 height 10
click at [886, 41] on span "Restafval" at bounding box center [899, 40] width 60 height 5
drag, startPoint x: 886, startPoint y: 40, endPoint x: 868, endPoint y: 40, distance: 18.0
click at [868, 40] on div "Restafval 10-876266 - VERTRIEST CARLO EN CO." at bounding box center [898, 42] width 63 height 10
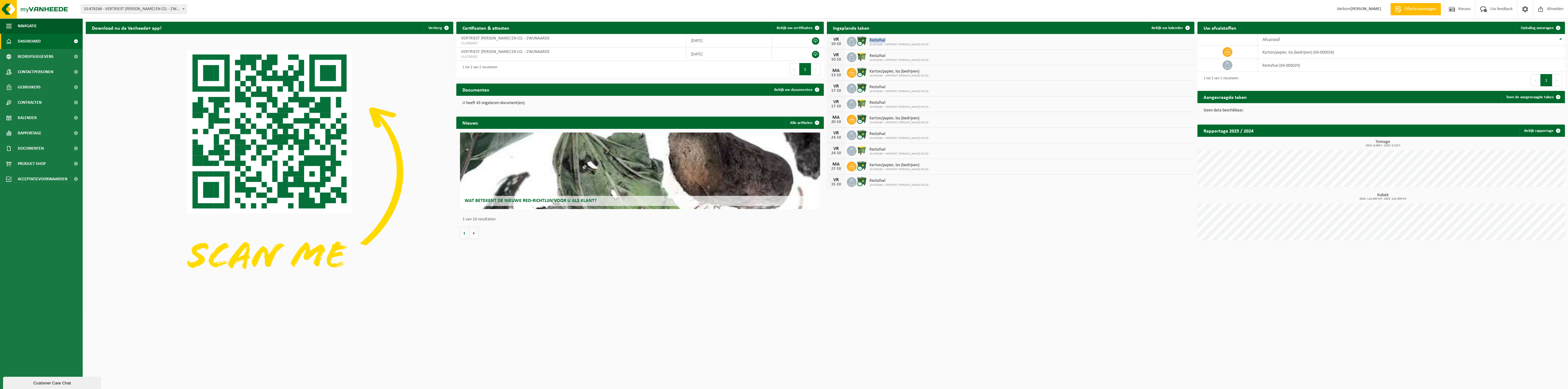
click at [886, 34] on div "VR 10-10 Restafval 10-876266 - VERTRIEST CARLO EN CO." at bounding box center [1010, 42] width 368 height 16
click at [884, 39] on span "Restafval" at bounding box center [899, 40] width 60 height 5
click at [919, 13] on div "Vestiging: 10-876266 - VERTRIEST CARLO EN CO. - ZWIJNAARDE 10-967808 - SCHILDER…" at bounding box center [784, 9] width 1568 height 19
click at [875, 42] on span "Restafval" at bounding box center [899, 40] width 60 height 5
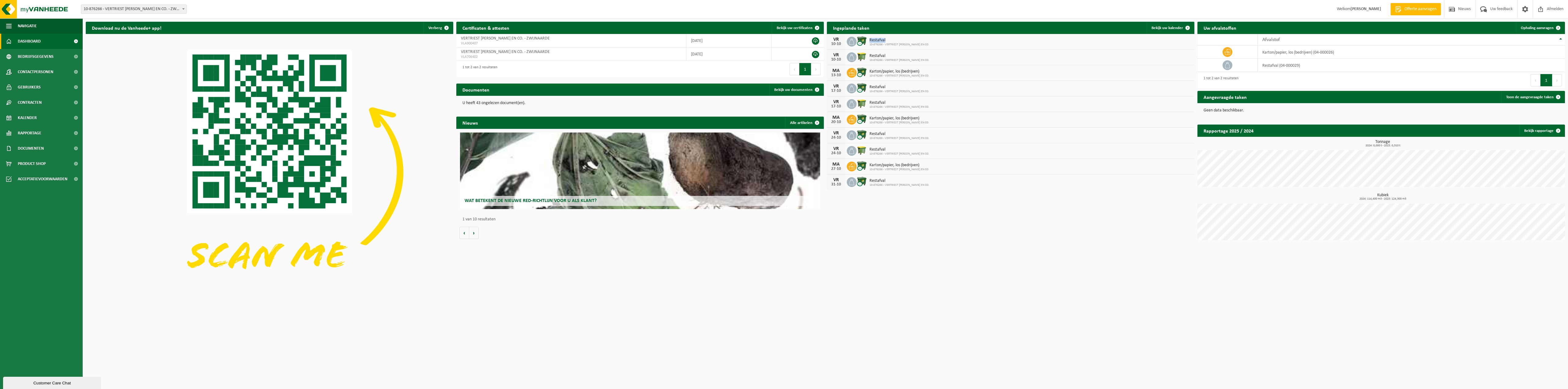
click at [877, 41] on span "Restafval" at bounding box center [899, 40] width 60 height 5
click at [879, 58] on span "Restafval" at bounding box center [899, 56] width 60 height 5
click at [880, 42] on span "Restafval" at bounding box center [899, 40] width 60 height 5
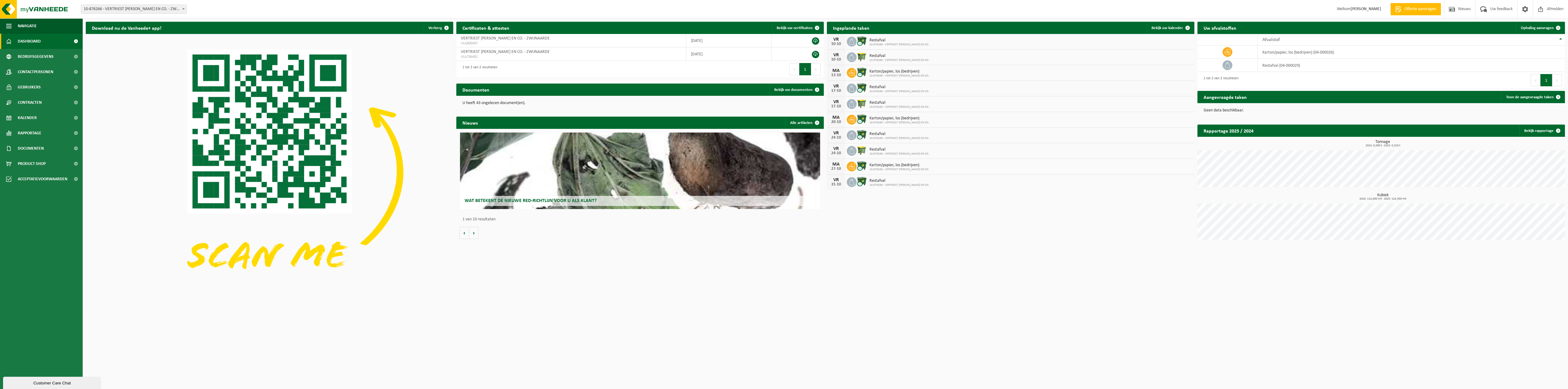
click at [881, 54] on span "Restafval" at bounding box center [899, 56] width 60 height 5
click at [880, 57] on span "Restafval" at bounding box center [899, 56] width 60 height 5
click at [881, 42] on span "Restafval" at bounding box center [899, 40] width 60 height 5
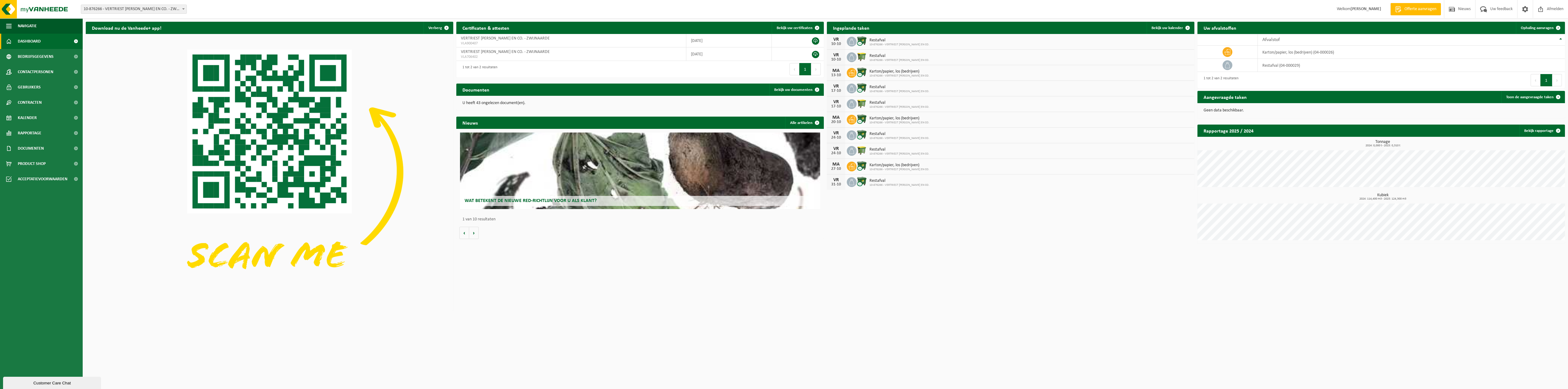
click at [883, 40] on span "Restafval" at bounding box center [899, 40] width 60 height 5
click at [879, 56] on span "Restafval" at bounding box center [899, 56] width 60 height 5
click at [877, 40] on span "Restafval" at bounding box center [899, 40] width 60 height 5
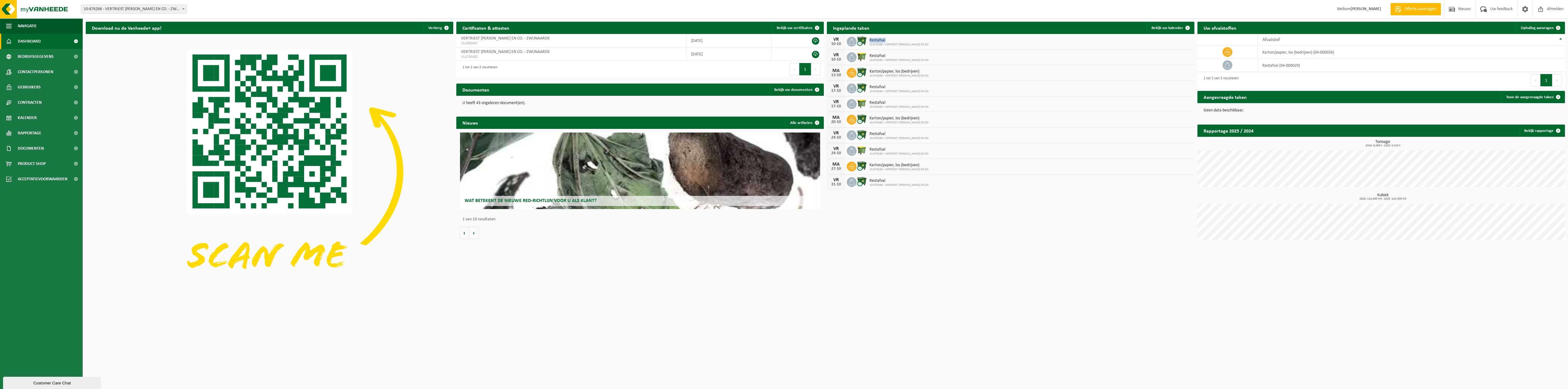
click at [877, 40] on span "Restafval" at bounding box center [899, 40] width 60 height 5
click at [863, 40] on img at bounding box center [861, 41] width 10 height 10
click at [849, 44] on icon at bounding box center [852, 41] width 6 height 6
click at [854, 42] on icon at bounding box center [852, 41] width 6 height 6
click at [861, 40] on img at bounding box center [861, 41] width 10 height 10
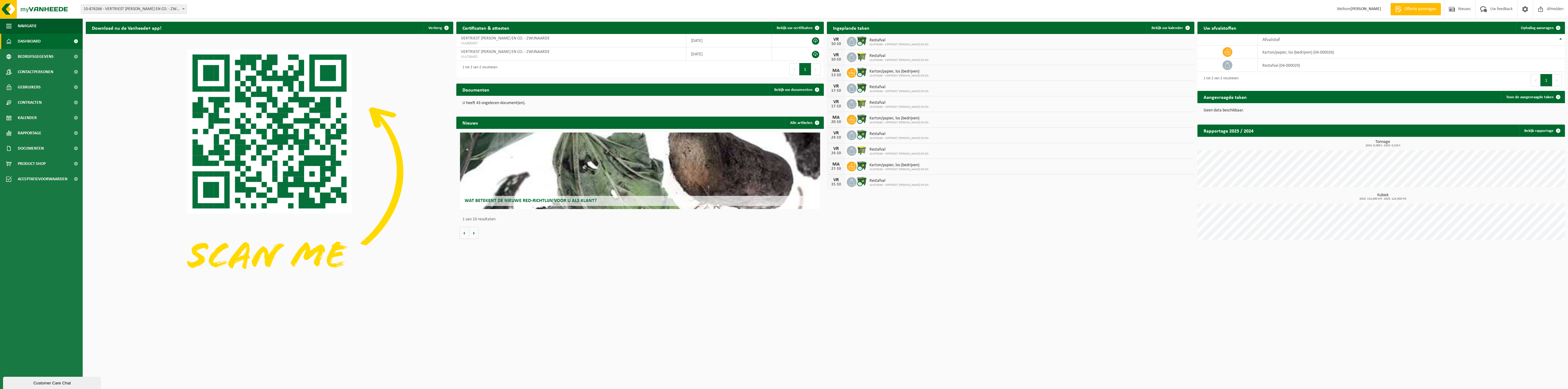
click at [861, 40] on img at bounding box center [861, 41] width 10 height 10
click at [859, 44] on img at bounding box center [861, 41] width 10 height 10
click at [1180, 29] on span "Bekijk uw kalender" at bounding box center [1167, 28] width 32 height 4
